Goal: Task Accomplishment & Management: Use online tool/utility

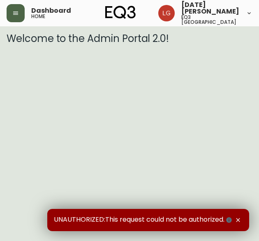
click at [14, 14] on icon "button" at bounding box center [15, 13] width 5 height 3
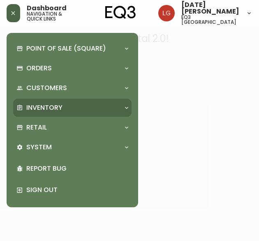
click at [42, 104] on p "Inventory" at bounding box center [44, 107] width 36 height 9
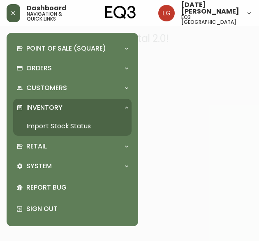
click at [54, 131] on link "Import Stock Status" at bounding box center [72, 126] width 118 height 19
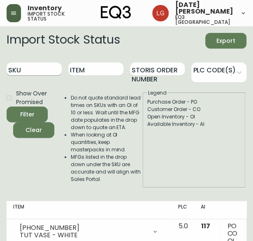
click at [32, 68] on input "SKU" at bounding box center [34, 68] width 55 height 13
paste input "3020-664-16-B)"
type input "3020-664-16-B"
click at [7, 106] on button "Filter" at bounding box center [27, 114] width 41 height 16
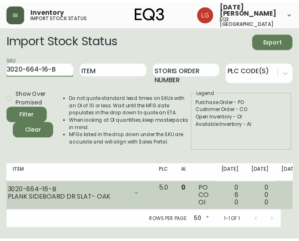
scroll to position [0, 11]
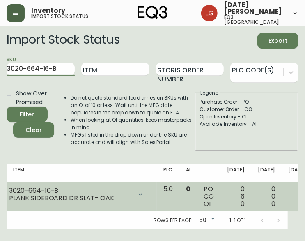
click at [137, 196] on icon at bounding box center [140, 194] width 7 height 7
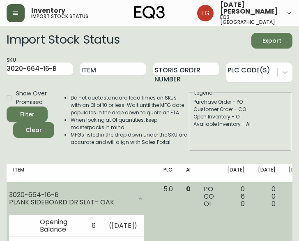
scroll to position [82, 0]
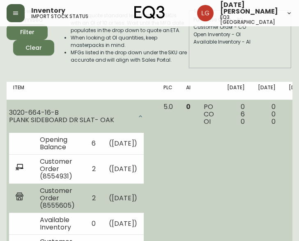
click at [105, 210] on td "( [DATE] )" at bounding box center [123, 198] width 42 height 29
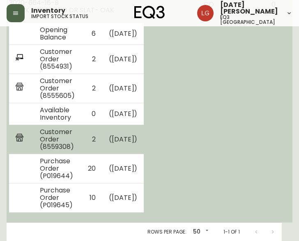
scroll to position [206, 0]
click at [110, 140] on td "( [DATE] )" at bounding box center [123, 139] width 42 height 29
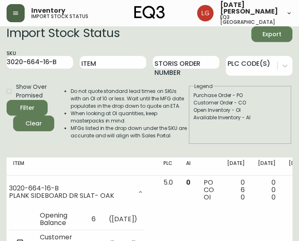
scroll to position [0, 0]
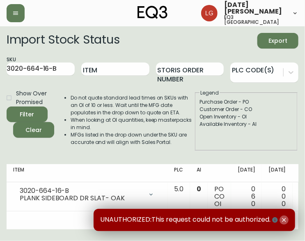
click at [285, 221] on icon "button" at bounding box center [284, 220] width 4 height 4
